Goal: Find contact information: Find contact information

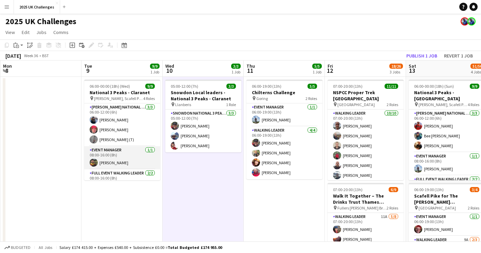
click at [117, 160] on app-card-role "Event Manager [DATE] 08:00-16:00 (8h) [PERSON_NAME]" at bounding box center [122, 157] width 76 height 23
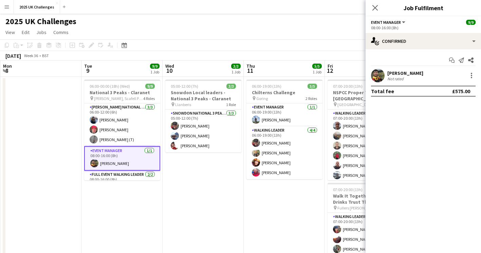
click at [412, 71] on div "[PERSON_NAME]" at bounding box center [405, 73] width 36 height 6
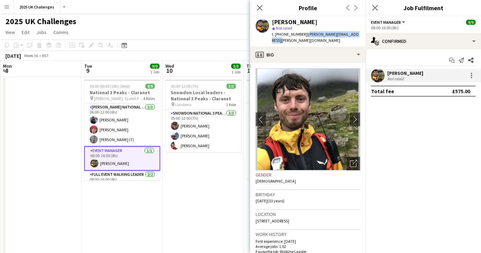
drag, startPoint x: 361, startPoint y: 34, endPoint x: 304, endPoint y: 38, distance: 56.9
click at [304, 38] on div "[PERSON_NAME] star Not rated t. [PHONE_NUMBER] | [PERSON_NAME][EMAIL_ADDRESS][P…" at bounding box center [307, 31] width 115 height 30
copy span "[PERSON_NAME][EMAIL_ADDRESS][PERSON_NAME][DOMAIN_NAME]"
drag, startPoint x: 302, startPoint y: 34, endPoint x: 271, endPoint y: 35, distance: 30.6
click at [271, 35] on div "[PERSON_NAME] star Not rated t. [PHONE_NUMBER] | [PERSON_NAME][EMAIL_ADDRESS][P…" at bounding box center [307, 31] width 115 height 30
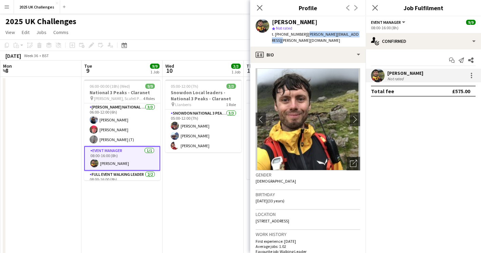
copy span "t. [PHONE_NUMBER]"
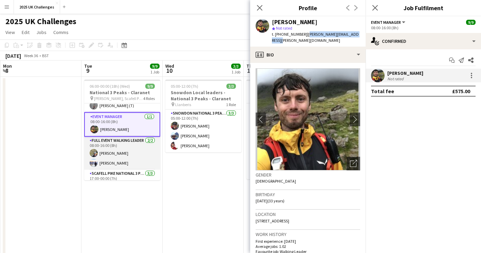
click at [121, 153] on app-card-role "Full Event Walking Leader [DATE] 08:00-16:00 (8h) [PERSON_NAME] [PERSON_NAME]" at bounding box center [122, 152] width 76 height 33
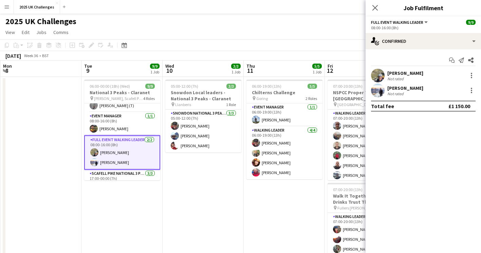
click at [395, 73] on div "[PERSON_NAME]" at bounding box center [405, 73] width 36 height 6
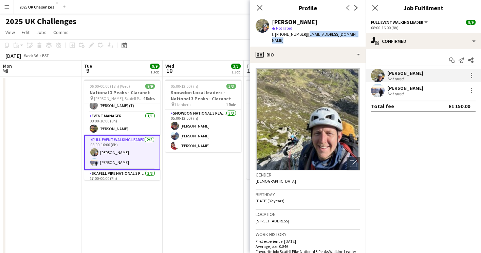
drag, startPoint x: 361, startPoint y: 33, endPoint x: 307, endPoint y: 38, distance: 54.5
click at [307, 38] on div "[PERSON_NAME] star Not rated t. [PHONE_NUMBER] | [EMAIL_ADDRESS][DOMAIN_NAME]" at bounding box center [307, 31] width 115 height 30
copy span "[EMAIL_ADDRESS][DOMAIN_NAME]"
drag, startPoint x: 304, startPoint y: 33, endPoint x: 272, endPoint y: 37, distance: 32.5
click at [272, 37] on div "[PERSON_NAME] star Not rated t. [PHONE_NUMBER] | [EMAIL_ADDRESS][DOMAIN_NAME]" at bounding box center [307, 31] width 115 height 30
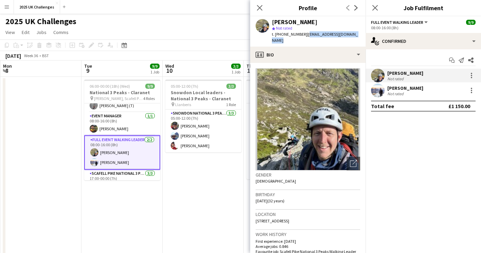
copy span "t. [PHONE_NUMBER]"
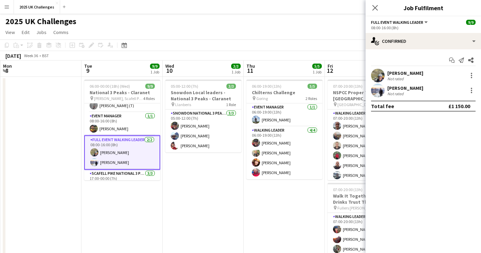
click at [407, 89] on div "[PERSON_NAME]" at bounding box center [405, 88] width 36 height 6
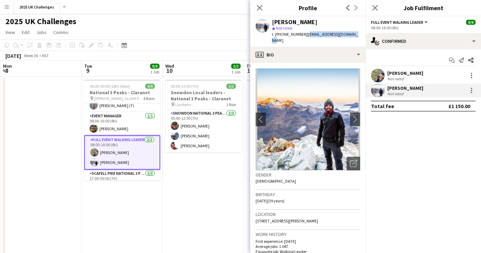
drag, startPoint x: 360, startPoint y: 34, endPoint x: 306, endPoint y: 36, distance: 54.0
click at [306, 36] on app-profile-header "[PERSON_NAME] star Not rated t. [PHONE_NUMBER] | [EMAIL_ADDRESS][DOMAIN_NAME]" at bounding box center [307, 31] width 115 height 30
copy span "[EMAIL_ADDRESS][DOMAIN_NAME]"
drag, startPoint x: 304, startPoint y: 34, endPoint x: 272, endPoint y: 34, distance: 32.6
click at [272, 34] on div "[PERSON_NAME] star Not rated t. [PHONE_NUMBER] | [EMAIL_ADDRESS][DOMAIN_NAME]" at bounding box center [307, 31] width 115 height 30
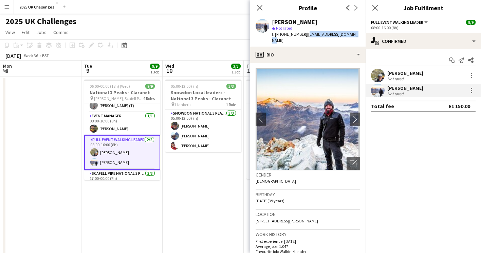
copy span "t. [PHONE_NUMBER]"
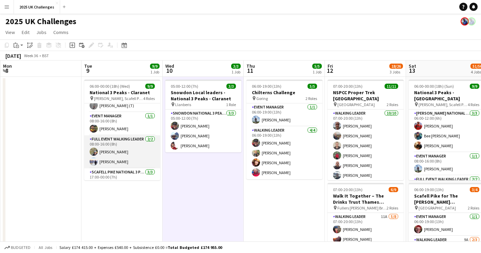
scroll to position [0, 0]
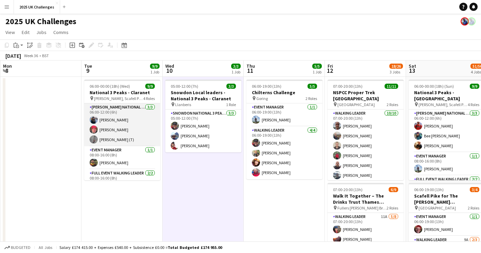
click at [111, 119] on app-card-role "[PERSON_NAME] National 3 Peaks Walking Leader [DATE] 06:00-12:00 (6h) [PERSON_N…" at bounding box center [122, 124] width 76 height 43
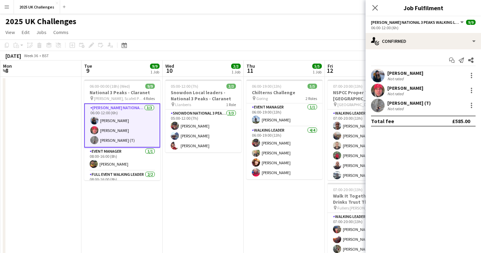
click at [394, 74] on div "[PERSON_NAME]" at bounding box center [405, 73] width 36 height 6
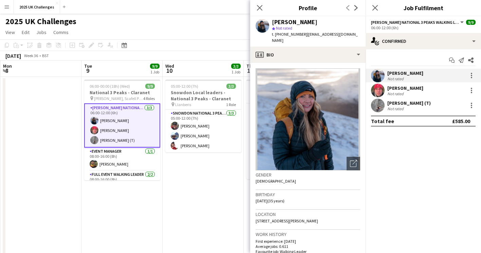
drag, startPoint x: 304, startPoint y: 34, endPoint x: 316, endPoint y: 40, distance: 14.0
click at [316, 40] on div "t. [PHONE_NUMBER] | [EMAIL_ADDRESS][DOMAIN_NAME]" at bounding box center [316, 37] width 88 height 12
copy span "[EMAIL_ADDRESS][DOMAIN_NAME]"
drag, startPoint x: 303, startPoint y: 33, endPoint x: 272, endPoint y: 34, distance: 30.9
click at [272, 34] on div "t. [PHONE_NUMBER] | [EMAIL_ADDRESS][DOMAIN_NAME]" at bounding box center [316, 37] width 88 height 12
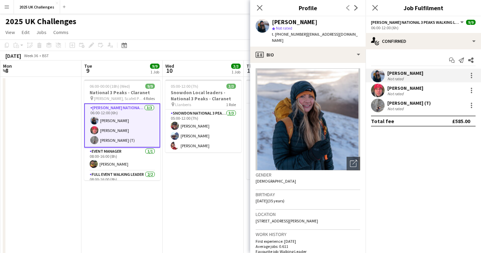
click at [291, 33] on span "t. [PHONE_NUMBER]" at bounding box center [289, 34] width 35 height 5
drag, startPoint x: 301, startPoint y: 34, endPoint x: 272, endPoint y: 35, distance: 28.9
click at [272, 35] on span "t. [PHONE_NUMBER]" at bounding box center [289, 34] width 35 height 5
copy span "t. [PHONE_NUMBER]"
click at [408, 89] on div "[PERSON_NAME]" at bounding box center [405, 88] width 36 height 6
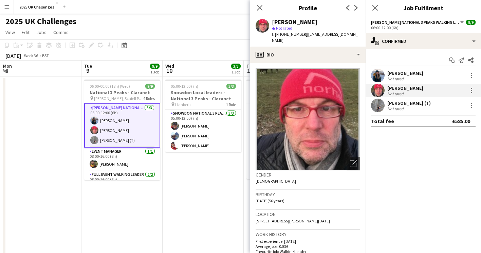
drag, startPoint x: 341, startPoint y: 35, endPoint x: 303, endPoint y: 39, distance: 38.3
click at [303, 39] on div "[PERSON_NAME] star Not rated t. [PHONE_NUMBER] | [EMAIL_ADDRESS][DOMAIN_NAME]" at bounding box center [307, 31] width 115 height 30
drag, startPoint x: 303, startPoint y: 39, endPoint x: 307, endPoint y: 38, distance: 3.9
click at [307, 38] on div "[PERSON_NAME] star Not rated t. [PHONE_NUMBER] | [EMAIL_ADDRESS][DOMAIN_NAME]" at bounding box center [307, 31] width 115 height 30
click at [305, 34] on span "| [EMAIL_ADDRESS][DOMAIN_NAME]" at bounding box center [315, 37] width 86 height 11
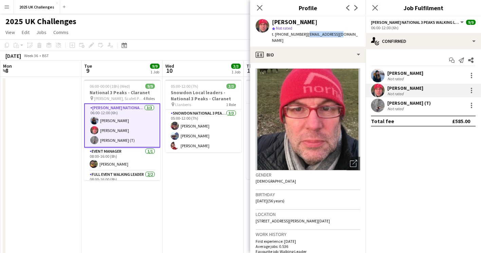
drag, startPoint x: 304, startPoint y: 34, endPoint x: 341, endPoint y: 37, distance: 37.5
click at [341, 37] on div "[PERSON_NAME] star Not rated t. [PHONE_NUMBER] | [EMAIL_ADDRESS][DOMAIN_NAME]" at bounding box center [307, 31] width 115 height 30
copy span "[EMAIL_ADDRESS][DOMAIN_NAME]"
drag, startPoint x: 301, startPoint y: 34, endPoint x: 272, endPoint y: 36, distance: 29.6
click at [272, 36] on span "t. [PHONE_NUMBER]" at bounding box center [289, 34] width 35 height 5
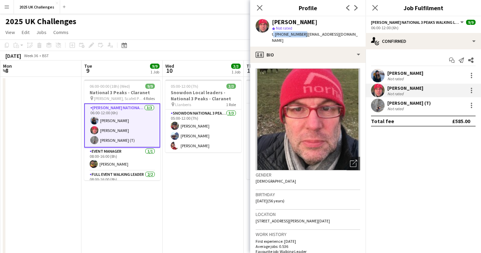
copy span "t. [PHONE_NUMBER]"
click at [403, 104] on div "[PERSON_NAME] (T)" at bounding box center [408, 103] width 43 height 6
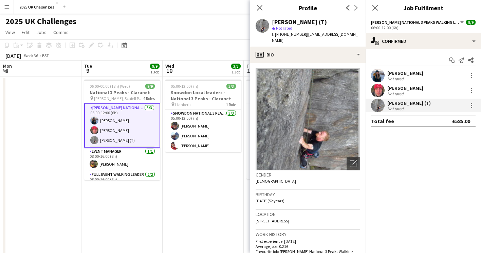
drag, startPoint x: 305, startPoint y: 35, endPoint x: 312, endPoint y: 39, distance: 7.2
click at [312, 39] on div "t. [PHONE_NUMBER] | [EMAIL_ADDRESS][DOMAIN_NAME]" at bounding box center [316, 37] width 88 height 12
drag, startPoint x: 312, startPoint y: 39, endPoint x: 307, endPoint y: 40, distance: 5.4
click at [307, 40] on div "t. [PHONE_NUMBER] | [EMAIL_ADDRESS][DOMAIN_NAME]" at bounding box center [316, 37] width 88 height 12
drag, startPoint x: 304, startPoint y: 34, endPoint x: 317, endPoint y: 40, distance: 14.1
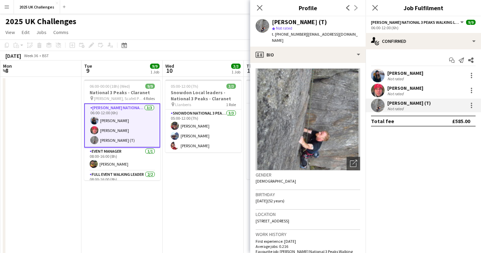
click at [317, 40] on div "t. [PHONE_NUMBER] | [EMAIL_ADDRESS][DOMAIN_NAME]" at bounding box center [316, 37] width 88 height 12
drag, startPoint x: 302, startPoint y: 36, endPoint x: 270, endPoint y: 35, distance: 31.9
click at [270, 35] on div "[PERSON_NAME] (T) star Not rated t. [PHONE_NUMBER] | [EMAIL_ADDRESS][DOMAIN_NAM…" at bounding box center [307, 31] width 115 height 30
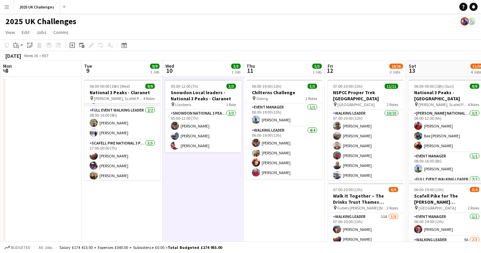
scroll to position [65, 0]
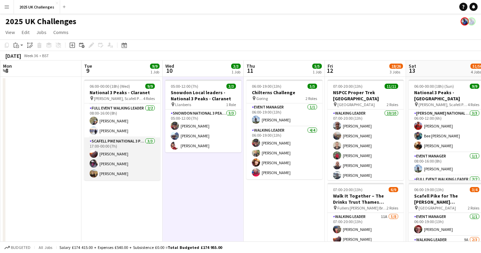
click at [116, 153] on app-card-role "Scafell Pike National 3 Peaks Walking Leader [DATE] 17:00-00:00 (7h) [PERSON_NA…" at bounding box center [122, 158] width 76 height 43
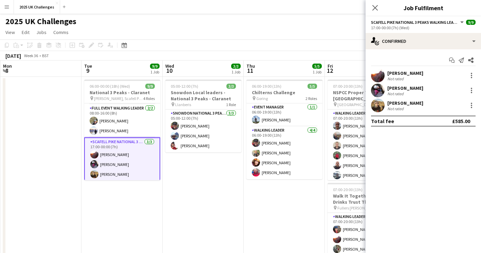
click at [407, 72] on div "[PERSON_NAME]" at bounding box center [405, 73] width 36 height 6
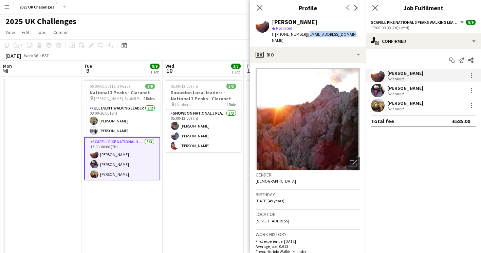
drag, startPoint x: 347, startPoint y: 34, endPoint x: 304, endPoint y: 39, distance: 43.0
click at [304, 39] on div "[PERSON_NAME] star Not rated t. [PHONE_NUMBER] | [EMAIL_ADDRESS][DOMAIN_NAME]" at bounding box center [307, 31] width 115 height 30
drag, startPoint x: 301, startPoint y: 34, endPoint x: 271, endPoint y: 33, distance: 30.6
click at [271, 33] on div "[PERSON_NAME] star Not rated t. [PHONE_NUMBER] | [EMAIL_ADDRESS][DOMAIN_NAME]" at bounding box center [307, 31] width 115 height 30
click at [399, 88] on div "[PERSON_NAME]" at bounding box center [405, 88] width 36 height 6
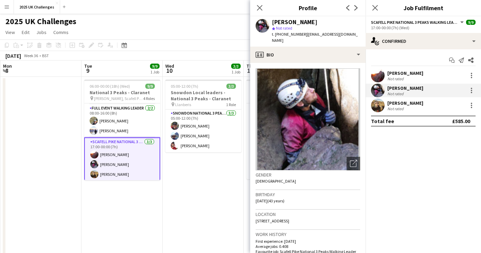
drag, startPoint x: 353, startPoint y: 35, endPoint x: 305, endPoint y: 38, distance: 47.6
click at [305, 38] on div "[PERSON_NAME] star Not rated t. [PHONE_NUMBER] | [EMAIL_ADDRESS][DOMAIN_NAME]" at bounding box center [307, 31] width 115 height 30
click at [402, 107] on div "Not rated" at bounding box center [396, 108] width 18 height 5
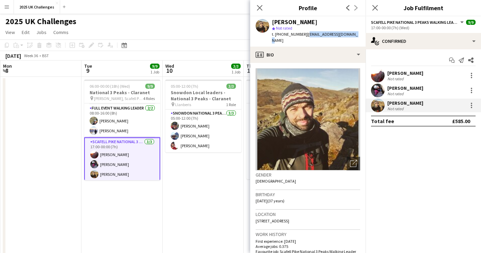
drag, startPoint x: 353, startPoint y: 33, endPoint x: 306, endPoint y: 35, distance: 46.9
click at [306, 35] on div "[PERSON_NAME] star Not rated t. [PHONE_NUMBER] | [EMAIL_ADDRESS][DOMAIN_NAME]" at bounding box center [307, 31] width 115 height 30
drag, startPoint x: 304, startPoint y: 34, endPoint x: 271, endPoint y: 35, distance: 33.3
click at [271, 35] on div "[PERSON_NAME] star Not rated t. [PHONE_NUMBER] | [EMAIL_ADDRESS][DOMAIN_NAME]" at bounding box center [307, 31] width 115 height 30
click at [413, 90] on div "[PERSON_NAME] Not rated" at bounding box center [423, 91] width 115 height 14
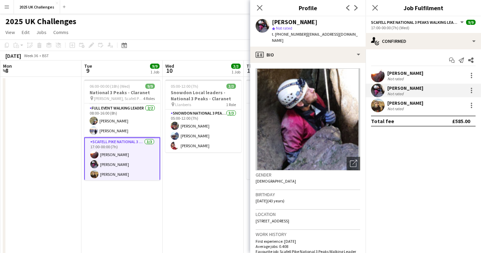
drag, startPoint x: 303, startPoint y: 34, endPoint x: 272, endPoint y: 34, distance: 31.2
click at [272, 34] on span "t. [PHONE_NUMBER]" at bounding box center [289, 34] width 35 height 5
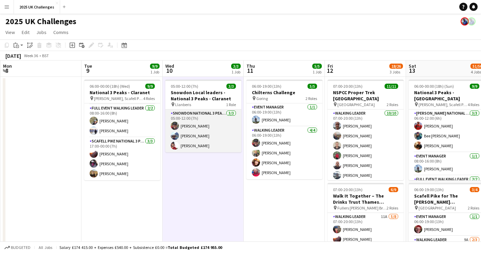
click at [198, 131] on app-card-role "Snowdon National 3 Peaks Walking Leader [DATE] 05:00-12:00 (7h) [PERSON_NAME] […" at bounding box center [203, 130] width 76 height 43
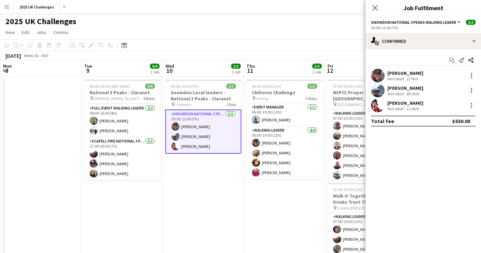
click at [404, 74] on div "[PERSON_NAME]" at bounding box center [405, 73] width 36 height 6
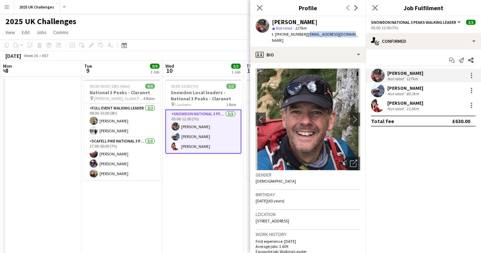
drag, startPoint x: 349, startPoint y: 33, endPoint x: 305, endPoint y: 36, distance: 43.5
click at [305, 36] on div "[PERSON_NAME] star Not rated 127km t. [PHONE_NUMBER] | [EMAIL_ADDRESS][DOMAIN_N…" at bounding box center [307, 31] width 115 height 30
drag, startPoint x: 302, startPoint y: 35, endPoint x: 272, endPoint y: 35, distance: 29.5
click at [272, 35] on span "t. [PHONE_NUMBER]" at bounding box center [289, 34] width 35 height 5
click at [429, 90] on div "[PERSON_NAME] Not rated 89.2km" at bounding box center [423, 91] width 115 height 14
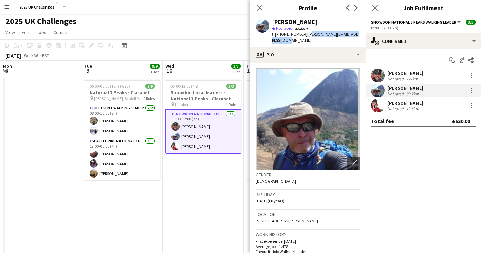
drag, startPoint x: 310, startPoint y: 36, endPoint x: 313, endPoint y: 38, distance: 3.6
click at [313, 38] on div "t. [PHONE_NUMBER] | [PERSON_NAME][EMAIL_ADDRESS][DOMAIN_NAME]" at bounding box center [316, 37] width 88 height 12
click at [313, 36] on span "| [PERSON_NAME][EMAIL_ADDRESS][DOMAIN_NAME]" at bounding box center [315, 37] width 87 height 11
drag, startPoint x: 304, startPoint y: 35, endPoint x: 315, endPoint y: 40, distance: 12.0
click at [315, 40] on div "t. [PHONE_NUMBER] | [PERSON_NAME][EMAIL_ADDRESS][DOMAIN_NAME]" at bounding box center [316, 37] width 88 height 12
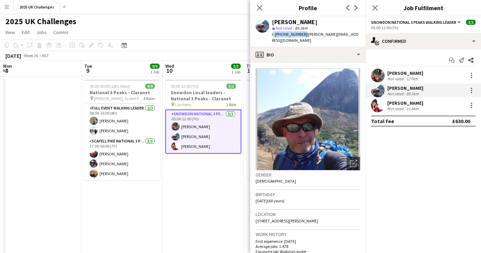
drag, startPoint x: 301, startPoint y: 34, endPoint x: 272, endPoint y: 34, distance: 29.9
click at [272, 34] on div "[PERSON_NAME] star Not rated 89.2km t. [PHONE_NUMBER] | [PERSON_NAME][EMAIL_ADD…" at bounding box center [307, 31] width 115 height 30
click at [404, 103] on div "[PERSON_NAME]" at bounding box center [405, 103] width 36 height 6
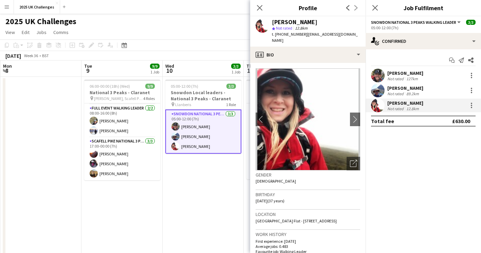
drag, startPoint x: 309, startPoint y: 37, endPoint x: 361, endPoint y: 39, distance: 52.7
click at [361, 39] on div "[PERSON_NAME] star Not rated 12.8km t. [PHONE_NUMBER] | [EMAIL_ADDRESS][DOMAIN_…" at bounding box center [307, 31] width 115 height 30
drag, startPoint x: 303, startPoint y: 35, endPoint x: 272, endPoint y: 35, distance: 31.6
click at [272, 35] on span "t. [PHONE_NUMBER]" at bounding box center [289, 34] width 35 height 5
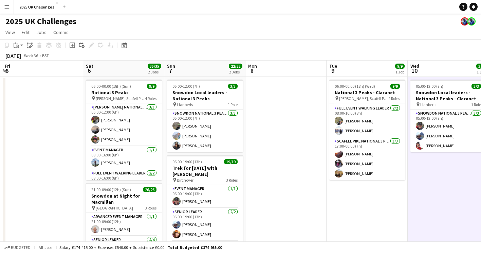
drag, startPoint x: 53, startPoint y: 190, endPoint x: 299, endPoint y: 216, distance: 246.7
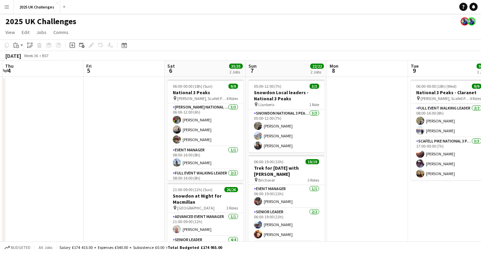
scroll to position [0, 190]
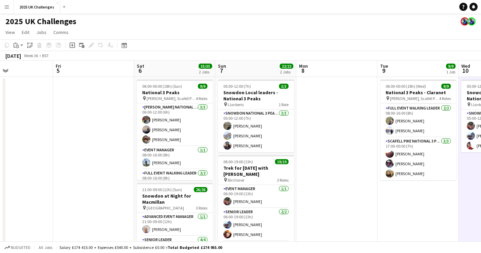
drag, startPoint x: 312, startPoint y: 215, endPoint x: 322, endPoint y: 216, distance: 10.9
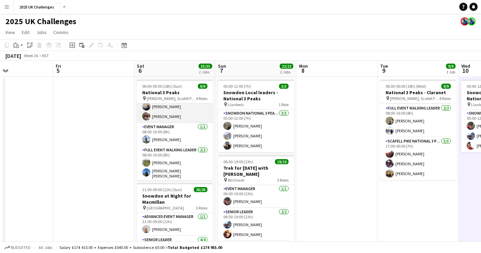
scroll to position [34, 0]
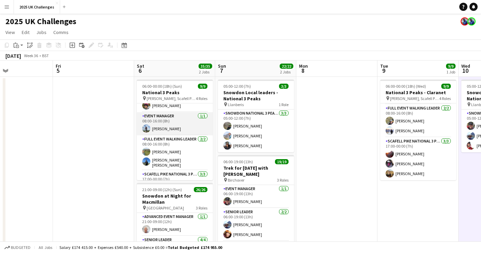
click at [174, 126] on app-card-role "Event Manager [DATE] 08:00-16:00 (8h) [PERSON_NAME]" at bounding box center [175, 123] width 76 height 23
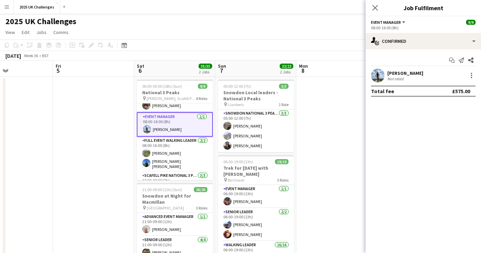
click at [408, 72] on div "[PERSON_NAME]" at bounding box center [405, 73] width 36 height 6
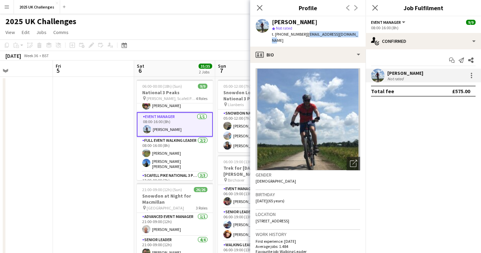
drag, startPoint x: 355, startPoint y: 35, endPoint x: 304, endPoint y: 35, distance: 50.6
click at [304, 35] on app-profile-header "[PERSON_NAME] star Not rated t. [PHONE_NUMBER] | [EMAIL_ADDRESS][DOMAIN_NAME]" at bounding box center [307, 31] width 115 height 30
drag, startPoint x: 301, startPoint y: 35, endPoint x: 272, endPoint y: 35, distance: 29.2
click at [272, 35] on span "t. [PHONE_NUMBER]" at bounding box center [289, 34] width 35 height 5
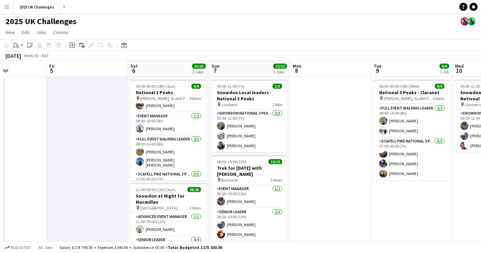
drag, startPoint x: 428, startPoint y: 200, endPoint x: 175, endPoint y: 217, distance: 253.4
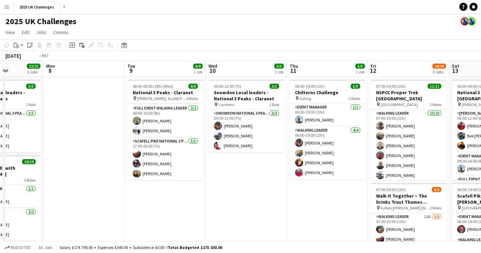
scroll to position [0, 229]
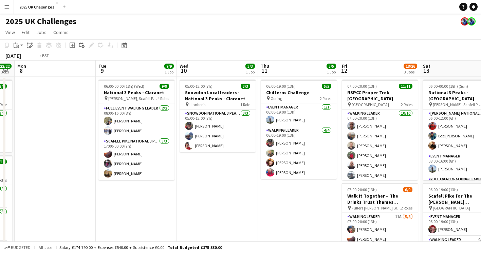
drag, startPoint x: 194, startPoint y: 202, endPoint x: 57, endPoint y: 202, distance: 136.5
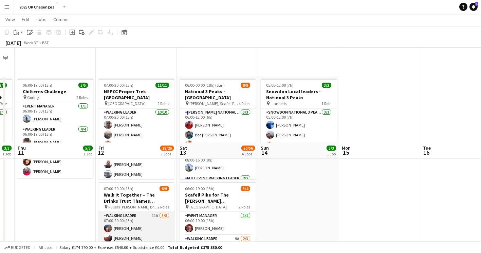
scroll to position [0, 0]
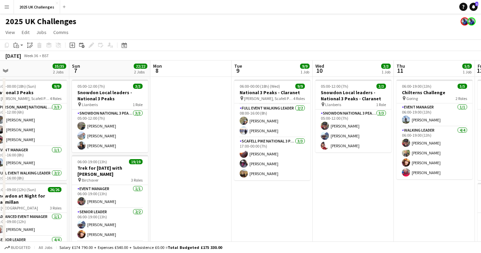
drag, startPoint x: 44, startPoint y: 200, endPoint x: 423, endPoint y: 197, distance: 379.2
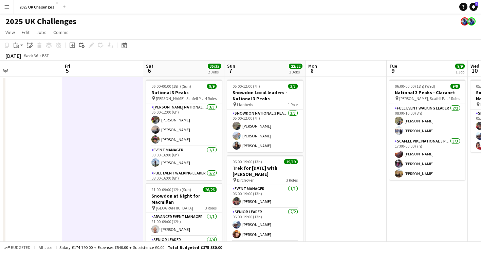
drag, startPoint x: 196, startPoint y: 201, endPoint x: 129, endPoint y: 192, distance: 67.5
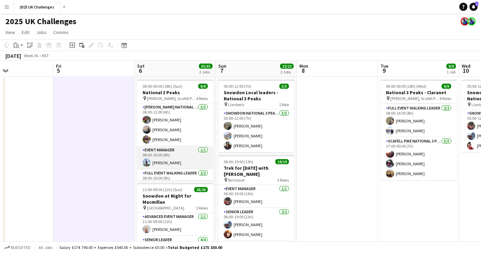
scroll to position [34, 0]
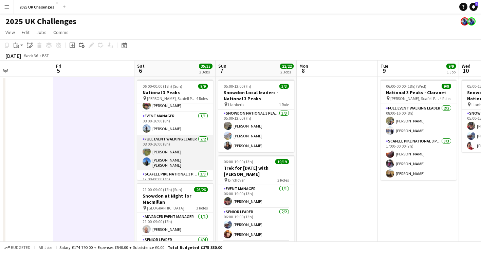
click at [166, 151] on app-card-role "Full Event Walking Leader [DATE] 08:00-16:00 (8h) [PERSON_NAME] [PERSON_NAME] […" at bounding box center [175, 152] width 76 height 35
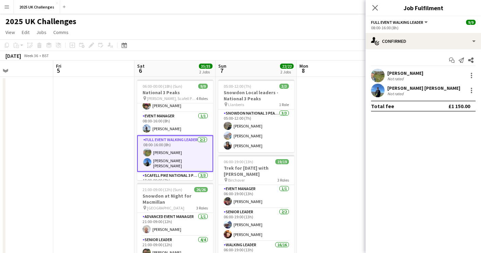
click at [394, 73] on div "[PERSON_NAME]" at bounding box center [405, 73] width 36 height 6
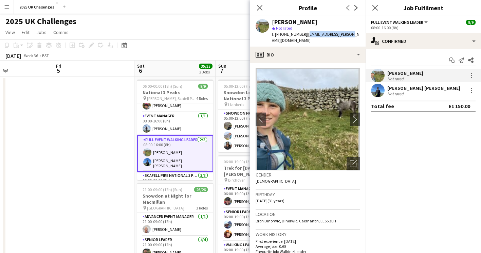
drag, startPoint x: 350, startPoint y: 34, endPoint x: 304, endPoint y: 38, distance: 45.6
click at [304, 38] on div "[PERSON_NAME] star Not rated t. [PHONE_NUMBER] | [EMAIL_ADDRESS][PERSON_NAME][D…" at bounding box center [307, 31] width 115 height 30
drag, startPoint x: 302, startPoint y: 33, endPoint x: 272, endPoint y: 36, distance: 30.3
click at [272, 36] on div "[PERSON_NAME] star Not rated t. [PHONE_NUMBER] | [EMAIL_ADDRESS][PERSON_NAME][D…" at bounding box center [307, 31] width 115 height 30
click at [394, 87] on div "[PERSON_NAME] [PERSON_NAME]" at bounding box center [423, 88] width 73 height 6
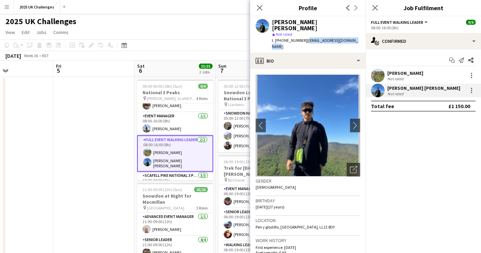
drag, startPoint x: 363, startPoint y: 34, endPoint x: 307, endPoint y: 34, distance: 56.0
click at [307, 34] on div "[PERSON_NAME] [PERSON_NAME] star Not rated t. [PHONE_NUMBER] | [EMAIL_ADDRESS][…" at bounding box center [307, 34] width 115 height 36
drag, startPoint x: 305, startPoint y: 36, endPoint x: 278, endPoint y: 36, distance: 26.5
click at [278, 37] on div "t. [PHONE_NUMBER] | [EMAIL_ADDRESS][DOMAIN_NAME]" at bounding box center [316, 43] width 88 height 12
click at [304, 38] on span "t. [PHONE_NUMBER]" at bounding box center [289, 40] width 35 height 5
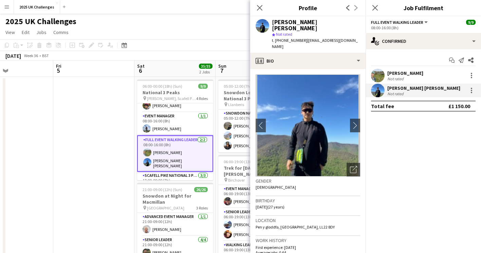
drag, startPoint x: 304, startPoint y: 34, endPoint x: 271, endPoint y: 32, distance: 33.3
click at [271, 32] on div "[PERSON_NAME] [PERSON_NAME] star Not rated t. [PHONE_NUMBER] | [EMAIL_ADDRESS][…" at bounding box center [307, 34] width 115 height 36
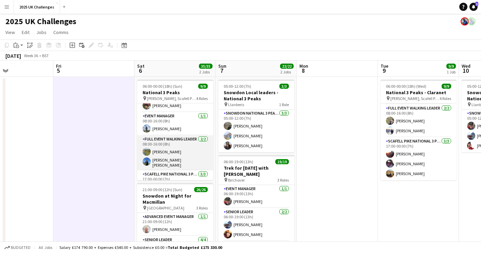
scroll to position [0, 0]
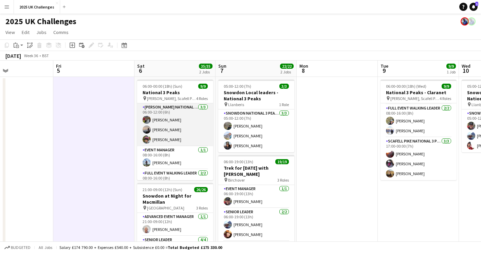
click at [168, 119] on app-card-role "[PERSON_NAME] National 3 Peaks Walking Leader [DATE] 06:00-12:00 (6h) [PERSON_N…" at bounding box center [175, 124] width 76 height 43
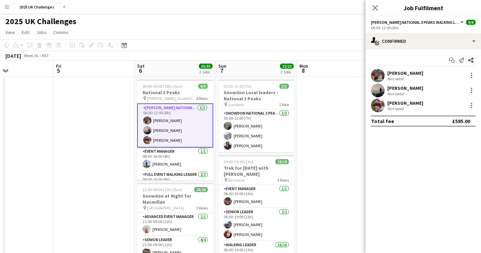
click at [390, 75] on div "[PERSON_NAME]" at bounding box center [405, 73] width 36 height 6
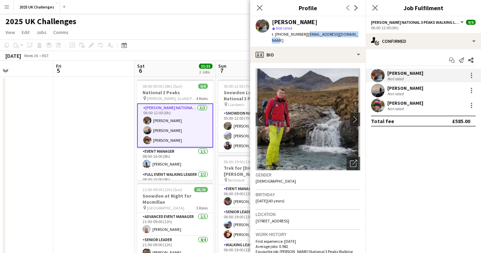
drag, startPoint x: 304, startPoint y: 36, endPoint x: 352, endPoint y: 36, distance: 47.9
click at [352, 36] on span "| [EMAIL_ADDRESS][DOMAIN_NAME]" at bounding box center [315, 37] width 86 height 11
drag, startPoint x: 301, startPoint y: 35, endPoint x: 271, endPoint y: 35, distance: 29.9
click at [271, 35] on div "[PERSON_NAME] star Not rated t. [PHONE_NUMBER] | [EMAIL_ADDRESS][DOMAIN_NAME]" at bounding box center [307, 31] width 115 height 30
click at [159, 129] on app-card-role "[PERSON_NAME] National 3 Peaks Walking Leader [DATE] 06:00-12:00 (6h) [PERSON_N…" at bounding box center [175, 125] width 76 height 44
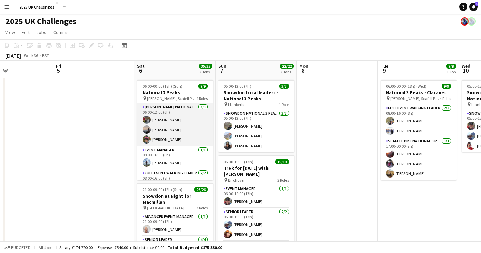
click at [159, 129] on app-card-role "[PERSON_NAME] National 3 Peaks Walking Leader [DATE] 06:00-12:00 (6h) [PERSON_N…" at bounding box center [175, 124] width 76 height 43
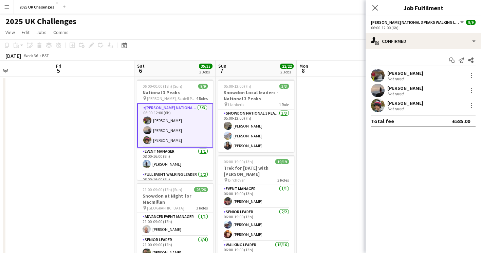
click at [408, 85] on div "[PERSON_NAME]" at bounding box center [405, 88] width 36 height 6
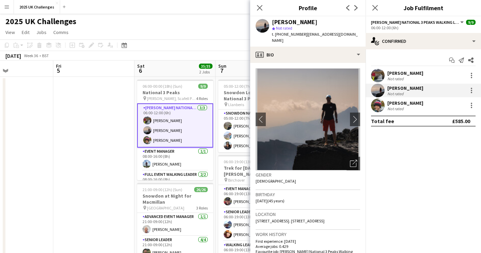
drag, startPoint x: 350, startPoint y: 35, endPoint x: 303, endPoint y: 38, distance: 46.6
click at [303, 38] on div "[PERSON_NAME] star Not rated t. [PHONE_NUMBER] | [EMAIL_ADDRESS][DOMAIN_NAME]" at bounding box center [307, 31] width 115 height 30
drag, startPoint x: 302, startPoint y: 34, endPoint x: 271, endPoint y: 35, distance: 31.6
click at [271, 35] on div "[PERSON_NAME] star Not rated t. [PHONE_NUMBER] | [EMAIL_ADDRESS][DOMAIN_NAME]" at bounding box center [307, 31] width 115 height 30
click at [417, 106] on div "[PERSON_NAME]" at bounding box center [405, 103] width 36 height 6
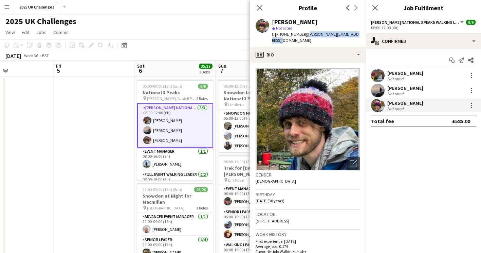
drag, startPoint x: 305, startPoint y: 35, endPoint x: 313, endPoint y: 39, distance: 8.5
click at [313, 39] on div "t. [PHONE_NUMBER] | [PERSON_NAME][EMAIL_ADDRESS][DOMAIN_NAME]" at bounding box center [316, 37] width 88 height 12
drag, startPoint x: 302, startPoint y: 35, endPoint x: 272, endPoint y: 35, distance: 29.9
click at [272, 35] on span "t. [PHONE_NUMBER]" at bounding box center [289, 34] width 35 height 5
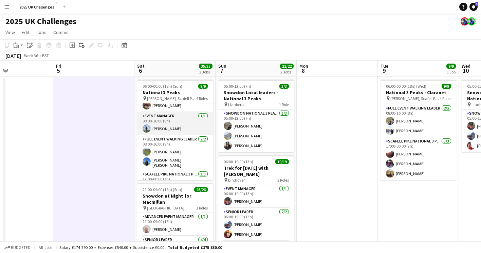
scroll to position [65, 0]
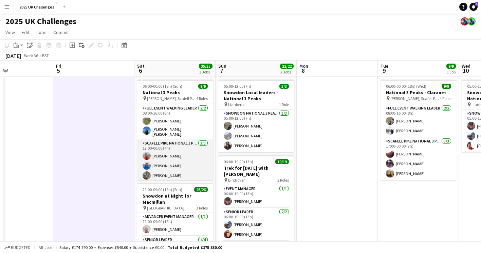
click at [184, 154] on app-card-role "Scafell Pike National 3 Peaks Walking Leader [DATE] 17:00-00:00 (7h) [PERSON_NA…" at bounding box center [175, 160] width 76 height 43
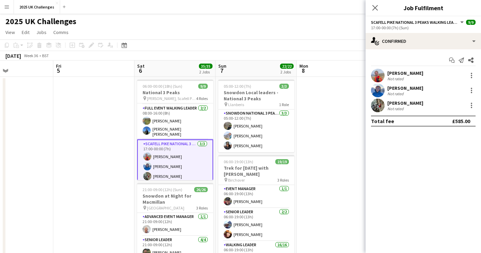
click at [412, 71] on div "[PERSON_NAME]" at bounding box center [405, 73] width 36 height 6
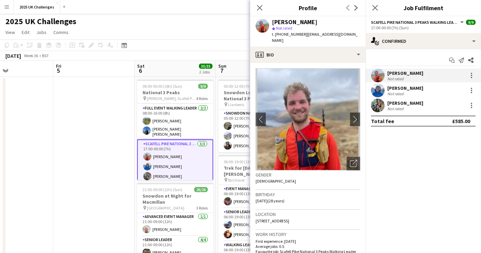
drag, startPoint x: 307, startPoint y: 33, endPoint x: 318, endPoint y: 40, distance: 13.0
click at [318, 40] on div "t. [PHONE_NUMBER] | [EMAIL_ADDRESS][DOMAIN_NAME]" at bounding box center [316, 37] width 88 height 12
drag, startPoint x: 303, startPoint y: 35, endPoint x: 272, endPoint y: 34, distance: 32.0
click at [272, 34] on div "[PERSON_NAME] star Not rated t. [PHONE_NUMBER] | [EMAIL_ADDRESS][DOMAIN_NAME]" at bounding box center [307, 31] width 115 height 30
click at [421, 89] on div "[PERSON_NAME] Not rated" at bounding box center [423, 91] width 115 height 14
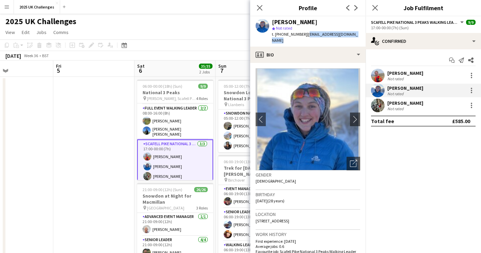
drag, startPoint x: 305, startPoint y: 36, endPoint x: 358, endPoint y: 36, distance: 52.6
click at [358, 36] on div "[PERSON_NAME] star Not rated t. [PHONE_NUMBER] | [EMAIL_ADDRESS][DOMAIN_NAME]" at bounding box center [307, 31] width 115 height 30
drag, startPoint x: 300, startPoint y: 36, endPoint x: 271, endPoint y: 38, distance: 29.3
click at [271, 38] on div "[PERSON_NAME] star Not rated t. [PHONE_NUMBER] | [EMAIL_ADDRESS][DOMAIN_NAME]" at bounding box center [307, 31] width 115 height 30
click at [397, 99] on div "[PERSON_NAME] Not rated" at bounding box center [423, 105] width 115 height 14
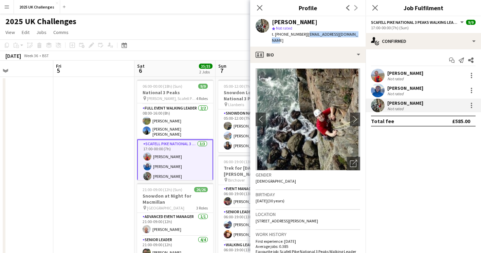
drag, startPoint x: 306, startPoint y: 34, endPoint x: 353, endPoint y: 38, distance: 47.7
click at [353, 38] on div "[PERSON_NAME] star Not rated t. [PHONE_NUMBER] | [EMAIL_ADDRESS][DOMAIN_NAME]" at bounding box center [307, 31] width 115 height 30
drag, startPoint x: 304, startPoint y: 34, endPoint x: 271, endPoint y: 35, distance: 32.6
click at [271, 35] on div "[PERSON_NAME] star Not rated t. [PHONE_NUMBER] | [EMAIL_ADDRESS][DOMAIN_NAME]" at bounding box center [307, 31] width 115 height 30
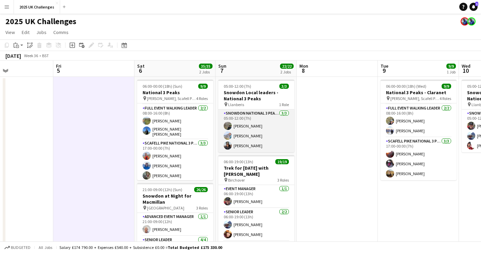
click at [241, 127] on app-card-role "Snowdon National 3 Peaks Walking Leader [DATE] 05:00-12:00 (7h) [PERSON_NAME] […" at bounding box center [256, 130] width 76 height 43
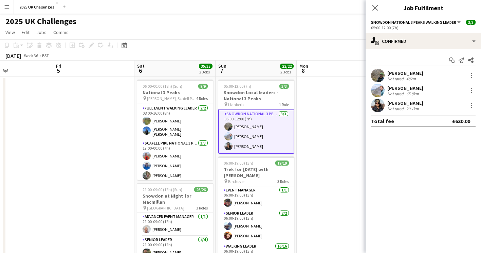
click at [404, 74] on div "[PERSON_NAME]" at bounding box center [405, 73] width 36 height 6
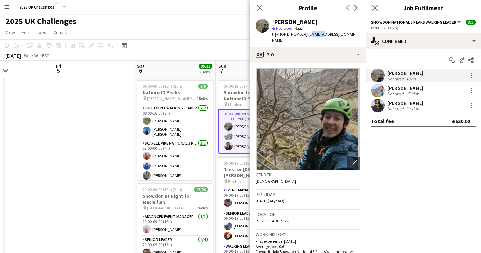
drag, startPoint x: 307, startPoint y: 35, endPoint x: 321, endPoint y: 38, distance: 14.2
click at [321, 38] on div "[PERSON_NAME] star Not rated 482m t. [PHONE_NUMBER] | [EMAIL_ADDRESS][DOMAIN_NA…" at bounding box center [307, 31] width 115 height 30
drag, startPoint x: 305, startPoint y: 35, endPoint x: 352, endPoint y: 40, distance: 46.7
click at [352, 40] on div "[PERSON_NAME] star Not rated 482m t. [PHONE_NUMBER] | [EMAIL_ADDRESS][DOMAIN_NA…" at bounding box center [307, 31] width 115 height 30
drag, startPoint x: 304, startPoint y: 35, endPoint x: 272, endPoint y: 38, distance: 31.7
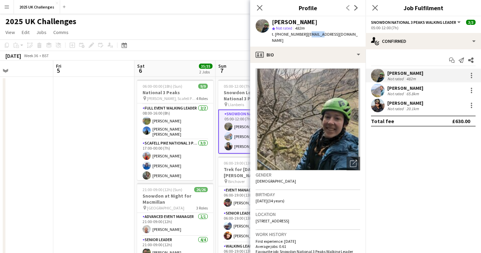
click at [272, 38] on div "[PERSON_NAME] star Not rated 482m t. [PHONE_NUMBER] | [EMAIL_ADDRESS][DOMAIN_NA…" at bounding box center [307, 31] width 115 height 30
click at [394, 89] on div "[PERSON_NAME]" at bounding box center [405, 88] width 36 height 6
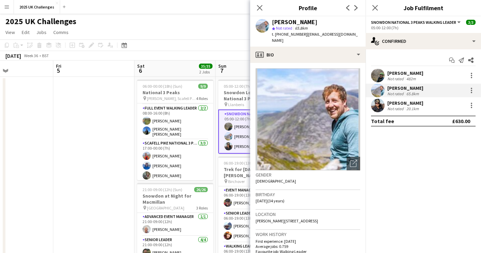
drag, startPoint x: 349, startPoint y: 35, endPoint x: 303, endPoint y: 35, distance: 45.1
click at [303, 35] on div "[PERSON_NAME] star Not rated 65.8km t. [PHONE_NUMBER] | [EMAIL_ADDRESS][DOMAIN_…" at bounding box center [307, 31] width 115 height 30
drag, startPoint x: 301, startPoint y: 33, endPoint x: 272, endPoint y: 35, distance: 29.2
click at [272, 35] on span "t. [PHONE_NUMBER]" at bounding box center [289, 34] width 35 height 5
click at [413, 108] on div "20.1km" at bounding box center [412, 108] width 15 height 5
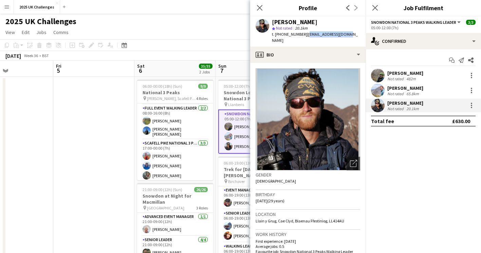
drag, startPoint x: 352, startPoint y: 36, endPoint x: 307, endPoint y: 36, distance: 44.8
click at [307, 36] on div "[PERSON_NAME] star Not rated 20.1km t. [PHONE_NUMBER] | [EMAIL_ADDRESS][DOMAIN_…" at bounding box center [307, 31] width 115 height 30
drag, startPoint x: 304, startPoint y: 35, endPoint x: 272, endPoint y: 35, distance: 32.3
click at [272, 35] on div "t. [PHONE_NUMBER] | [EMAIL_ADDRESS][DOMAIN_NAME]" at bounding box center [316, 37] width 88 height 12
click at [202, 43] on app-toolbar "Copy Paste Paste Ctrl+V Paste with crew Ctrl+Shift+V Paste linked Job [GEOGRAPH…" at bounding box center [240, 45] width 481 height 12
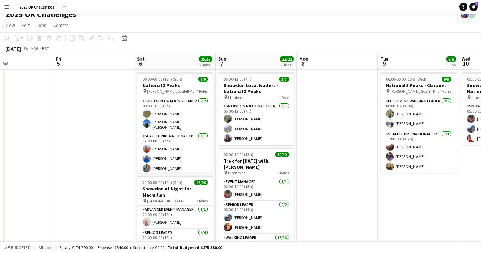
scroll to position [0, 0]
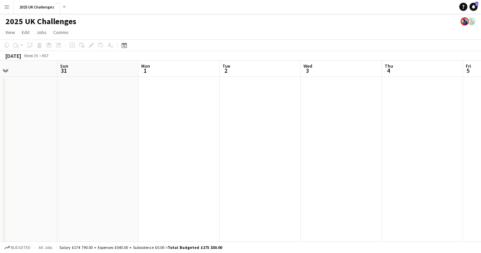
drag, startPoint x: 60, startPoint y: 142, endPoint x: 487, endPoint y: 164, distance: 427.6
drag, startPoint x: 372, startPoint y: 156, endPoint x: 461, endPoint y: 159, distance: 89.0
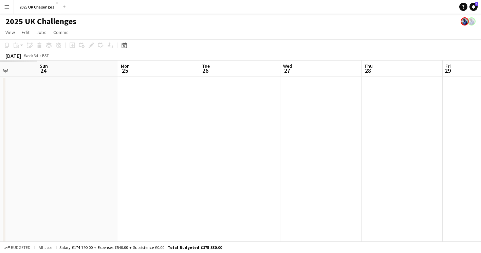
drag, startPoint x: 380, startPoint y: 165, endPoint x: 466, endPoint y: 167, distance: 86.2
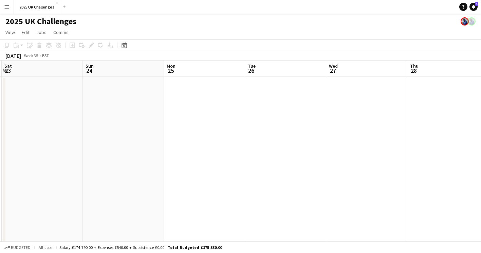
scroll to position [0, 142]
